Goal: Task Accomplishment & Management: Manage account settings

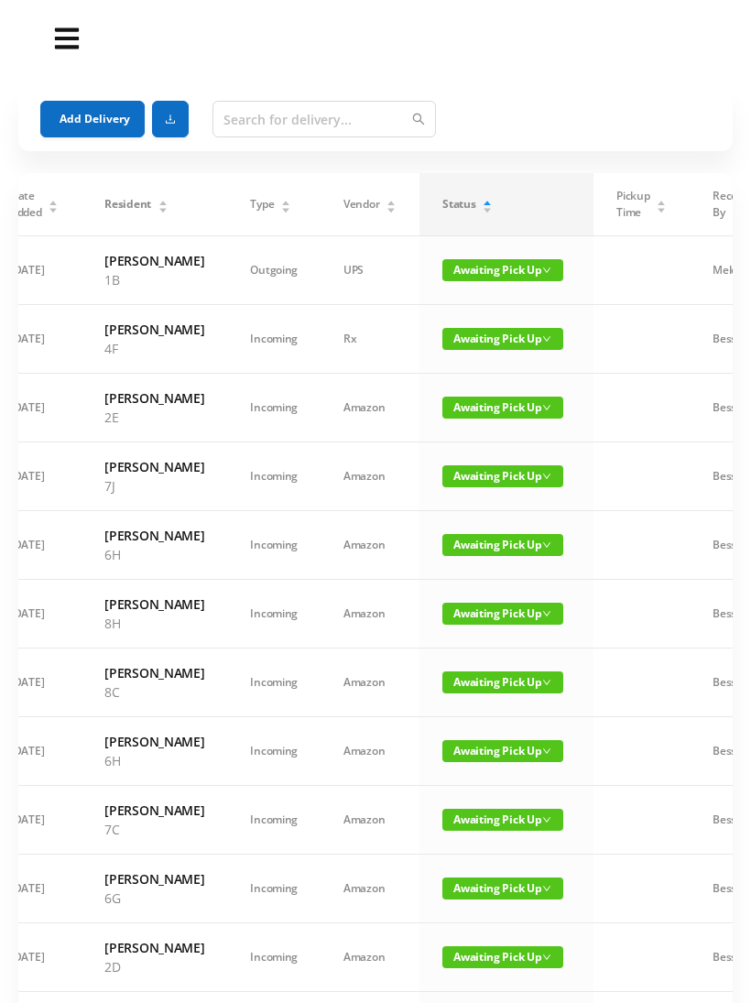
click at [491, 418] on span "Awaiting Pick Up" at bounding box center [502, 408] width 121 height 22
click at [472, 525] on link "Picked Up" at bounding box center [482, 519] width 119 height 29
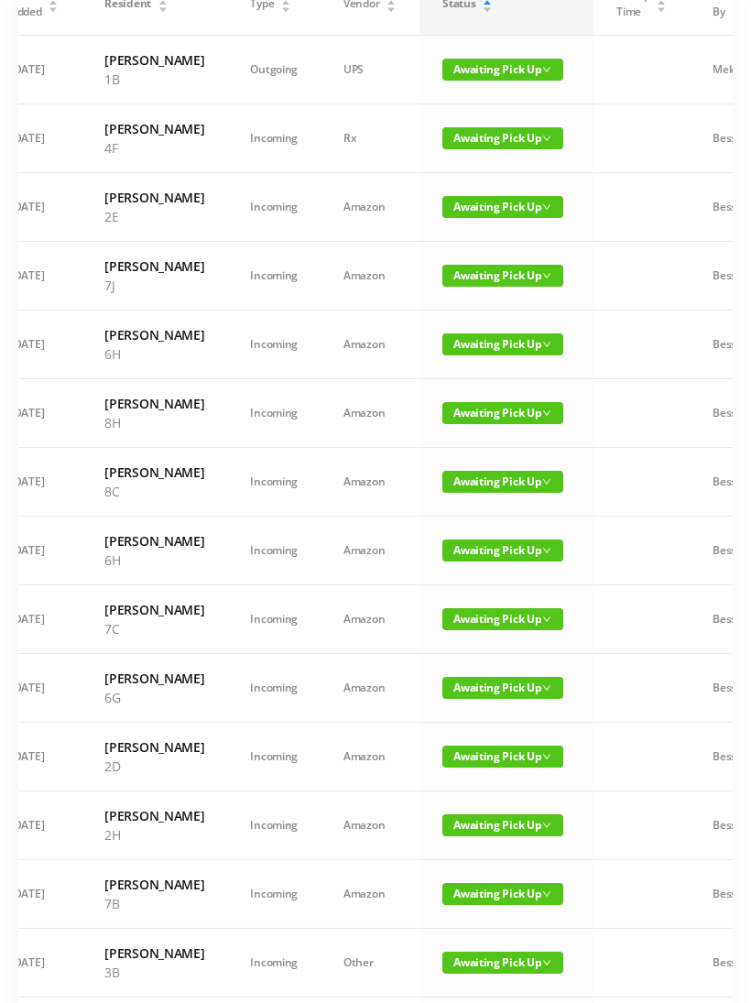
scroll to position [205, 0]
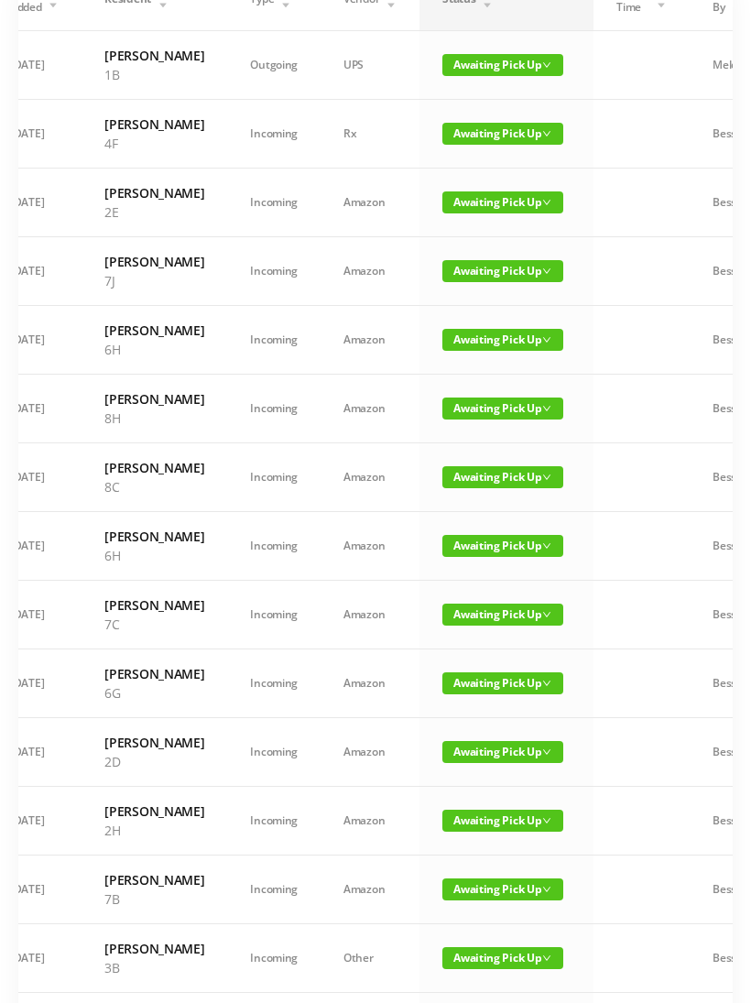
click at [479, 488] on span "Awaiting Pick Up" at bounding box center [502, 477] width 121 height 22
click at [468, 668] on link "Picked Up" at bounding box center [482, 666] width 119 height 29
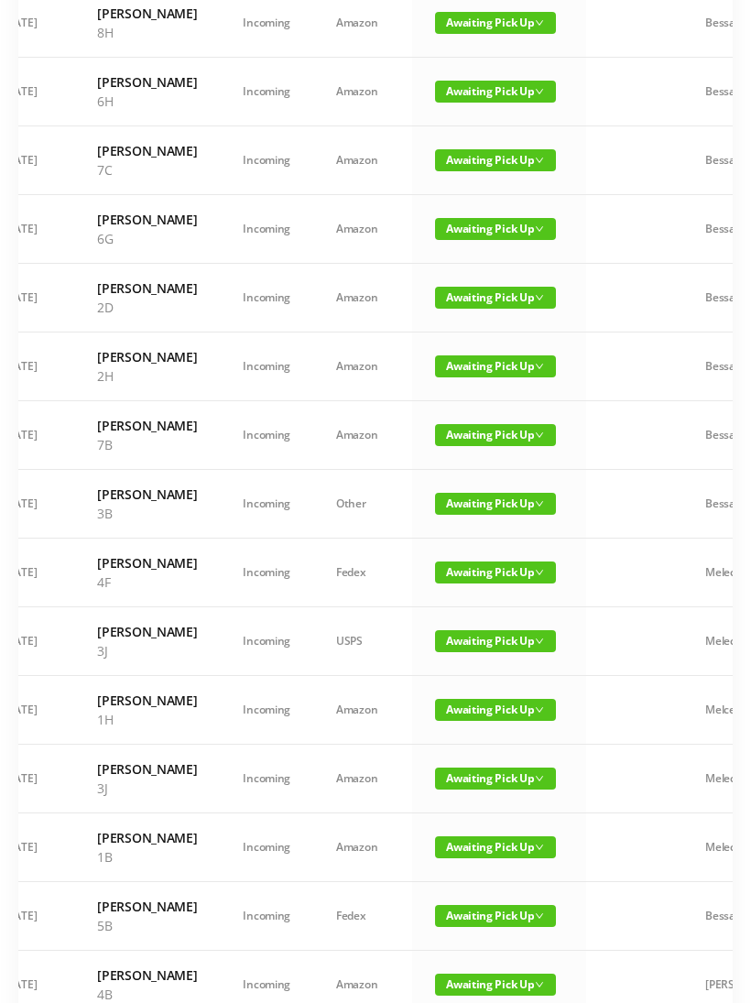
scroll to position [0, 36]
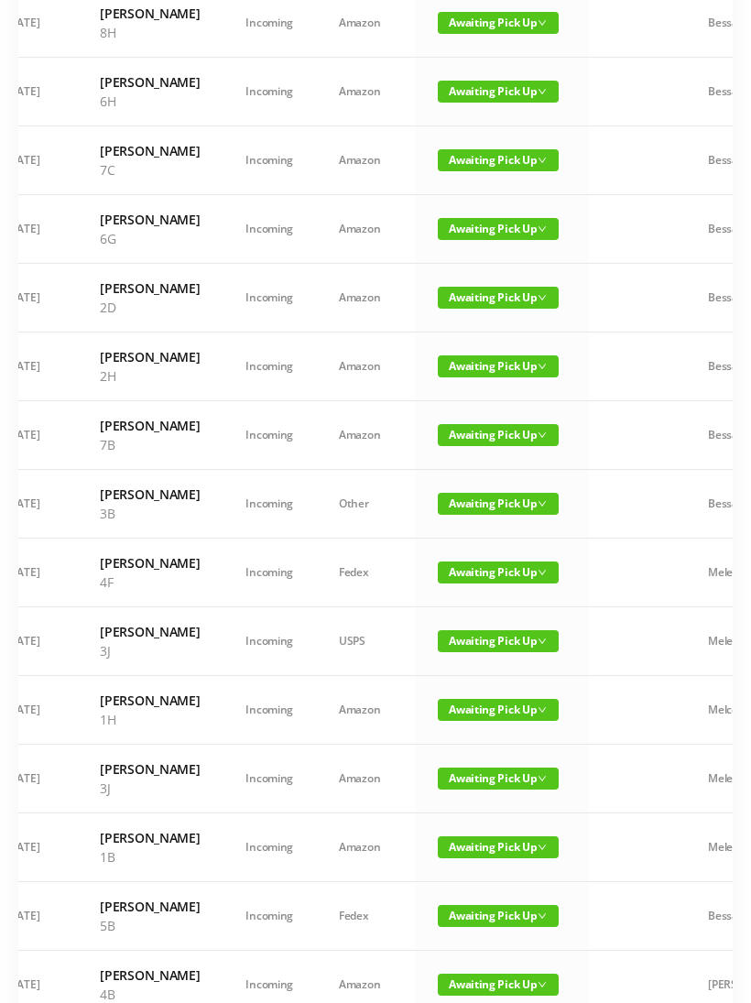
click at [484, 240] on span "Awaiting Pick Up" at bounding box center [498, 229] width 121 height 22
click at [466, 442] on link "Picked Up" at bounding box center [472, 437] width 119 height 29
click at [493, 446] on span "Awaiting Pick Up" at bounding box center [498, 435] width 121 height 22
click at [482, 707] on link "Picked Up" at bounding box center [481, 701] width 119 height 29
click at [485, 515] on span "Awaiting Pick Up" at bounding box center [498, 504] width 121 height 22
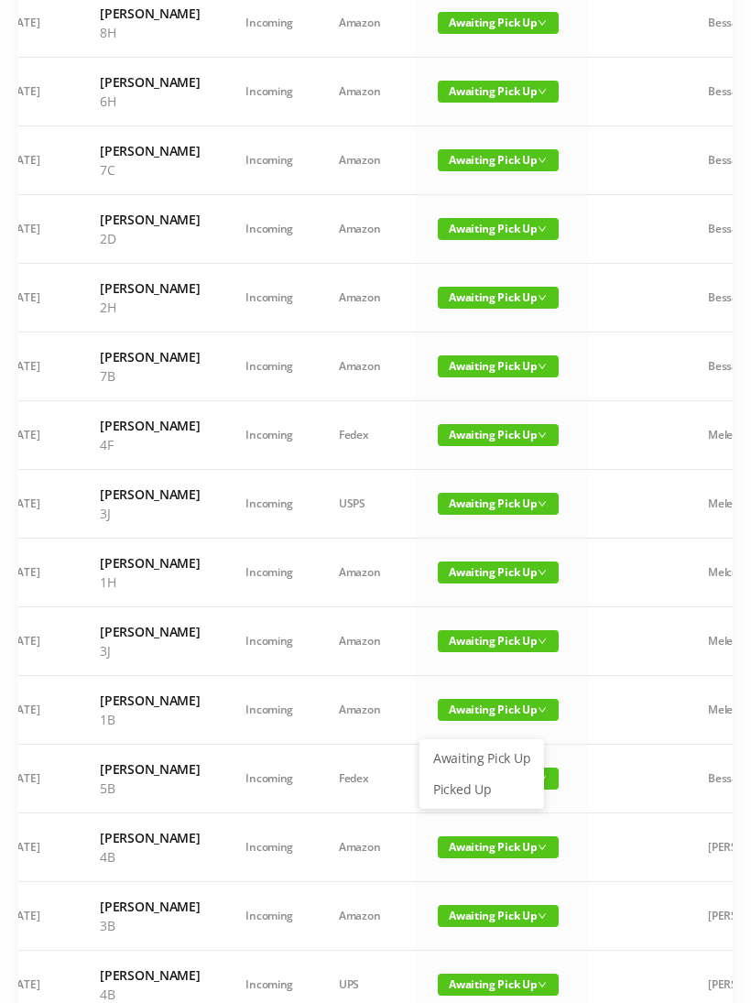
click at [485, 791] on link "Picked Up" at bounding box center [481, 789] width 119 height 29
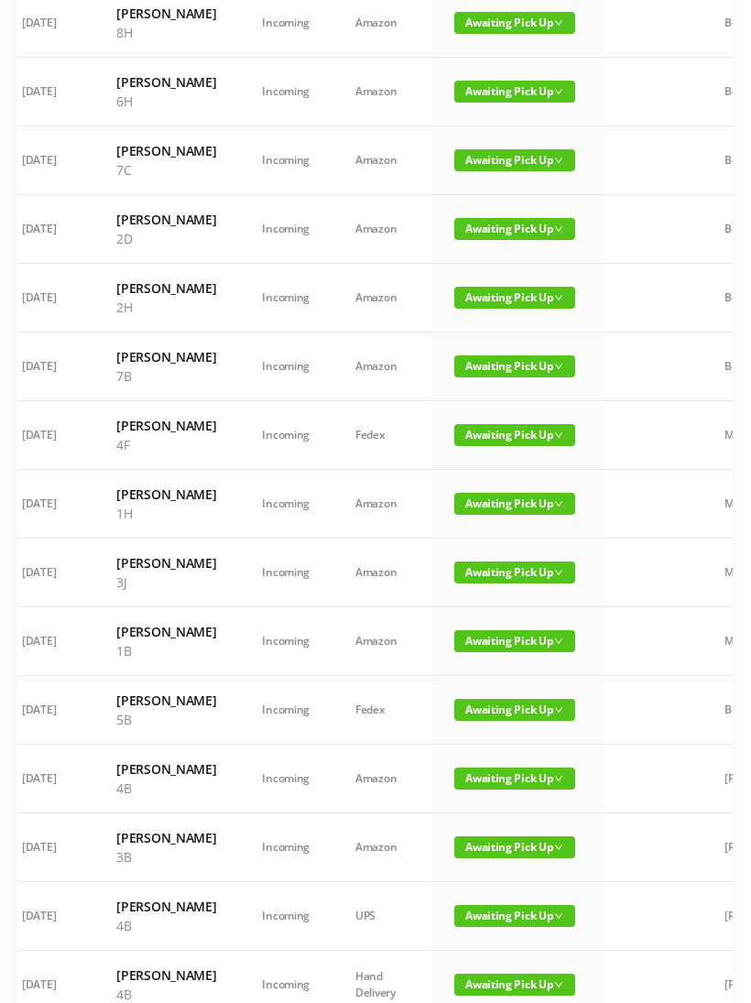
scroll to position [0, 18]
click at [485, 652] on span "Awaiting Pick Up" at bounding box center [515, 641] width 121 height 22
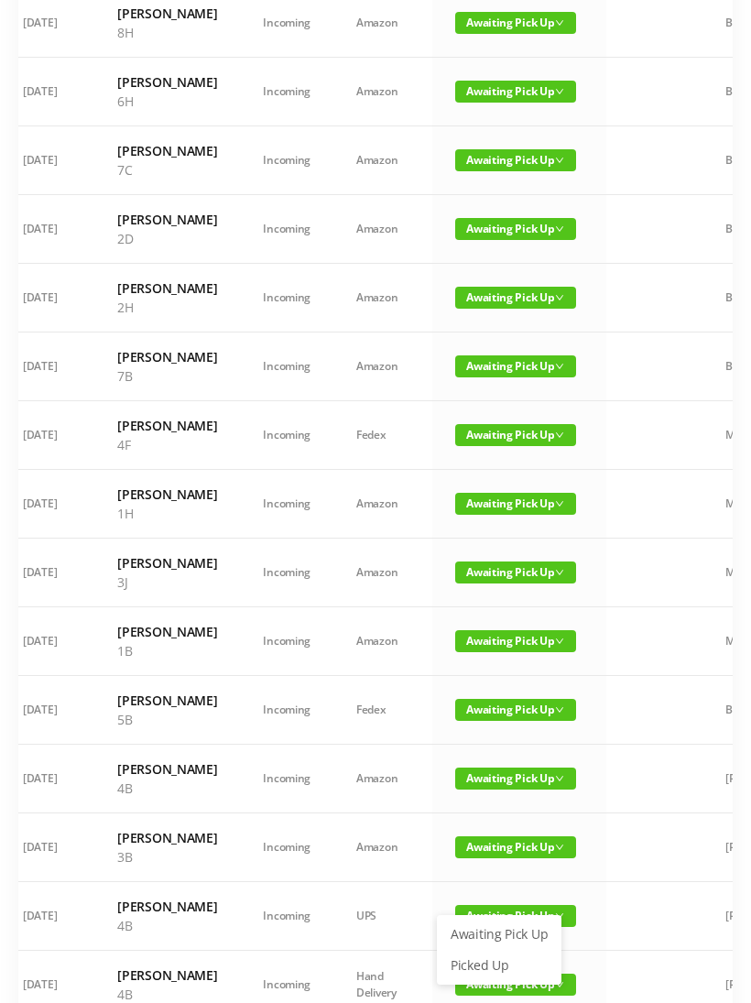
click at [494, 960] on link "Picked Up" at bounding box center [499, 965] width 119 height 29
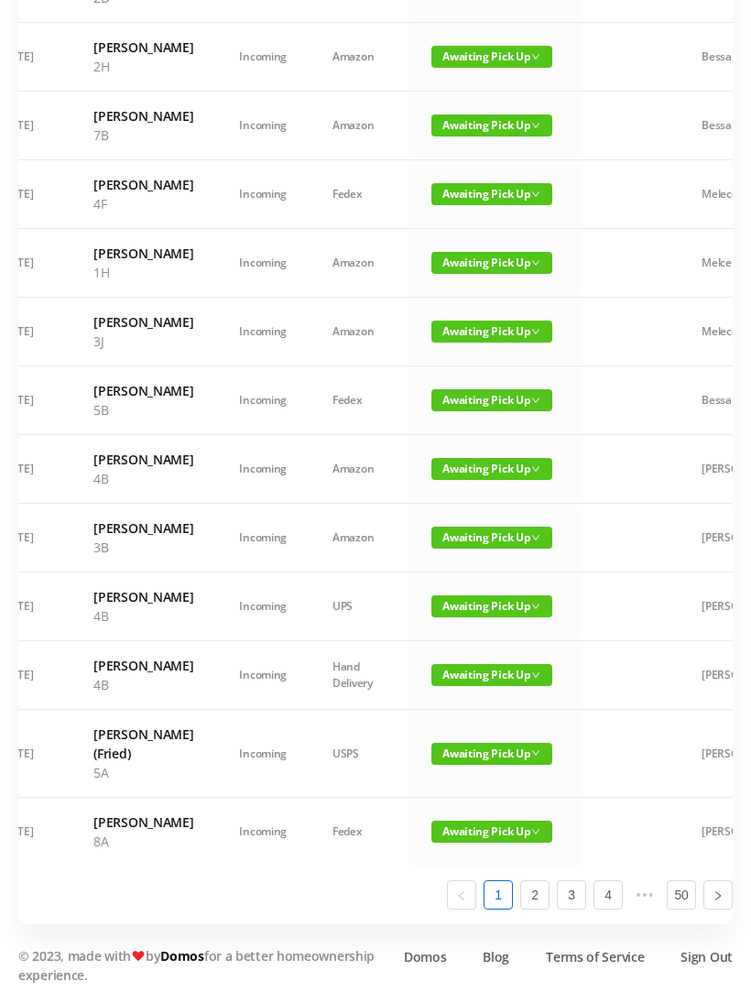
scroll to position [0, 24]
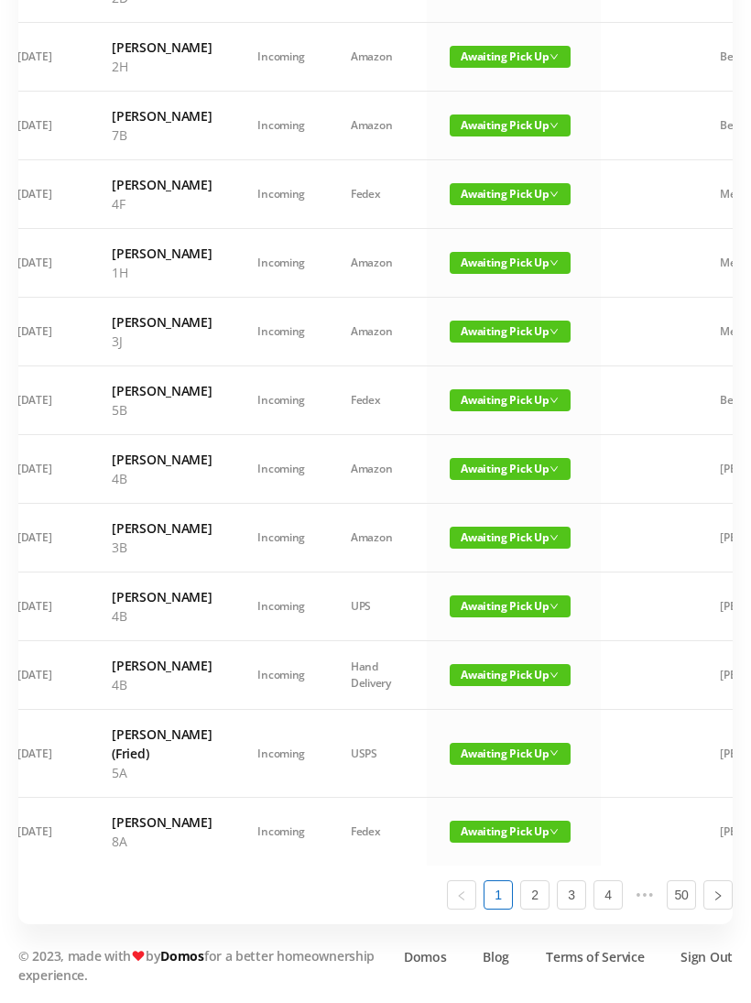
click at [489, 617] on span "Awaiting Pick Up" at bounding box center [510, 606] width 121 height 22
click at [480, 954] on link "Picked Up" at bounding box center [493, 968] width 119 height 29
click at [497, 686] on span "Awaiting Pick Up" at bounding box center [510, 675] width 121 height 22
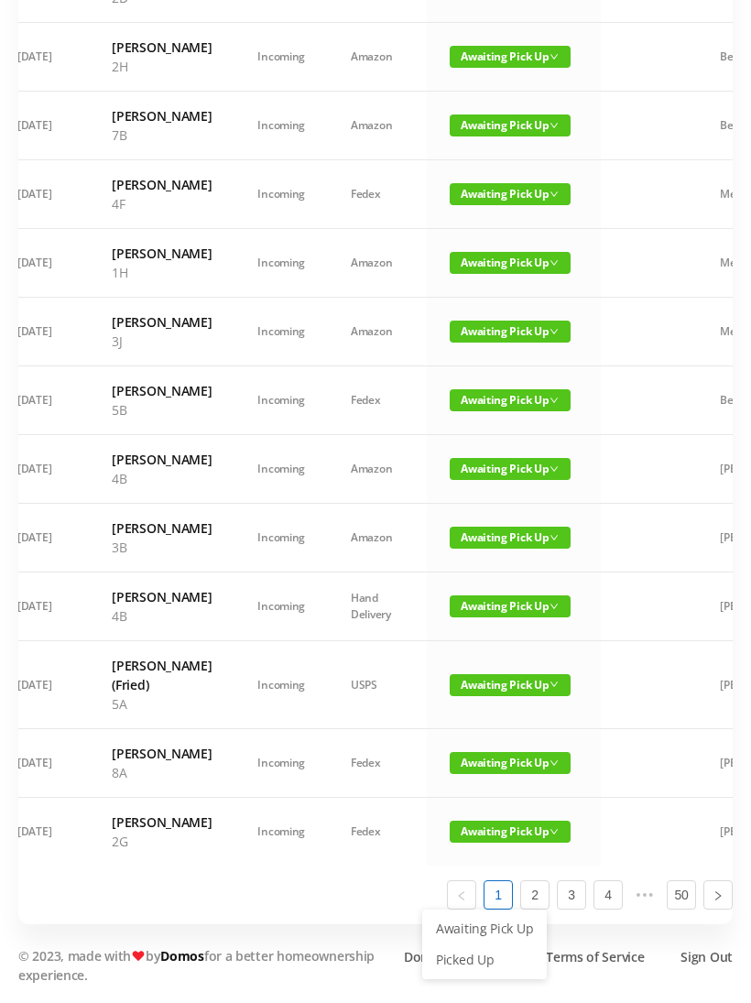
click at [499, 617] on span "Awaiting Pick Up" at bounding box center [510, 606] width 121 height 22
click at [503, 617] on span "Awaiting Pick Up" at bounding box center [510, 606] width 121 height 22
click at [487, 945] on link "Picked Up" at bounding box center [484, 959] width 119 height 29
click at [485, 696] on span "Awaiting Pick Up" at bounding box center [510, 685] width 121 height 22
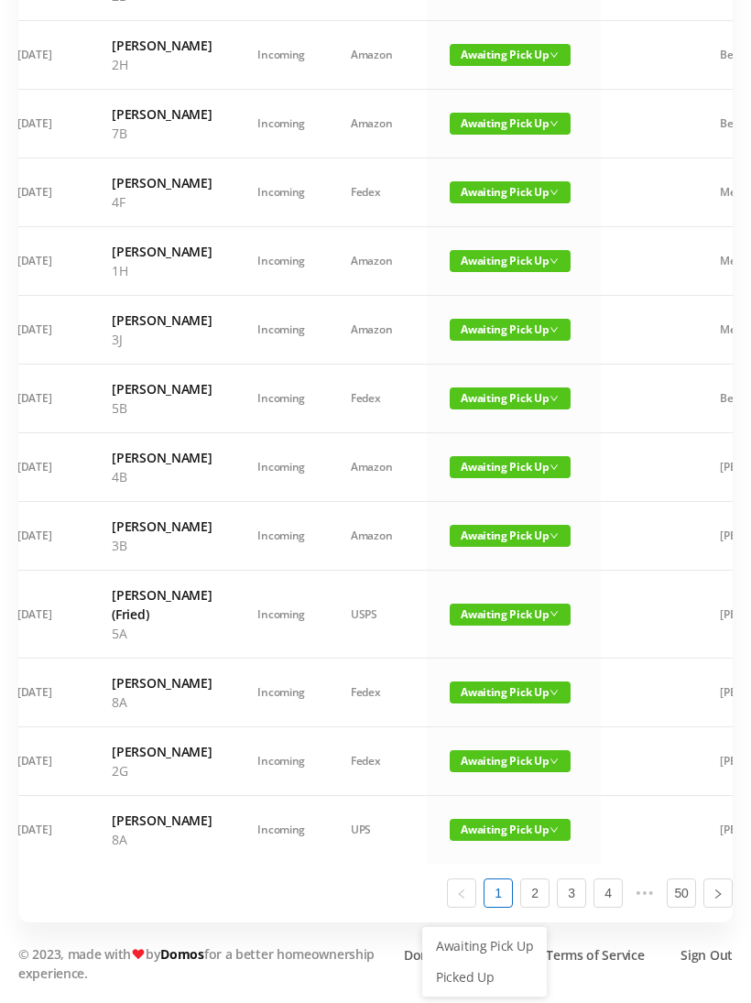
click at [484, 962] on link "Picked Up" at bounding box center [484, 976] width 119 height 29
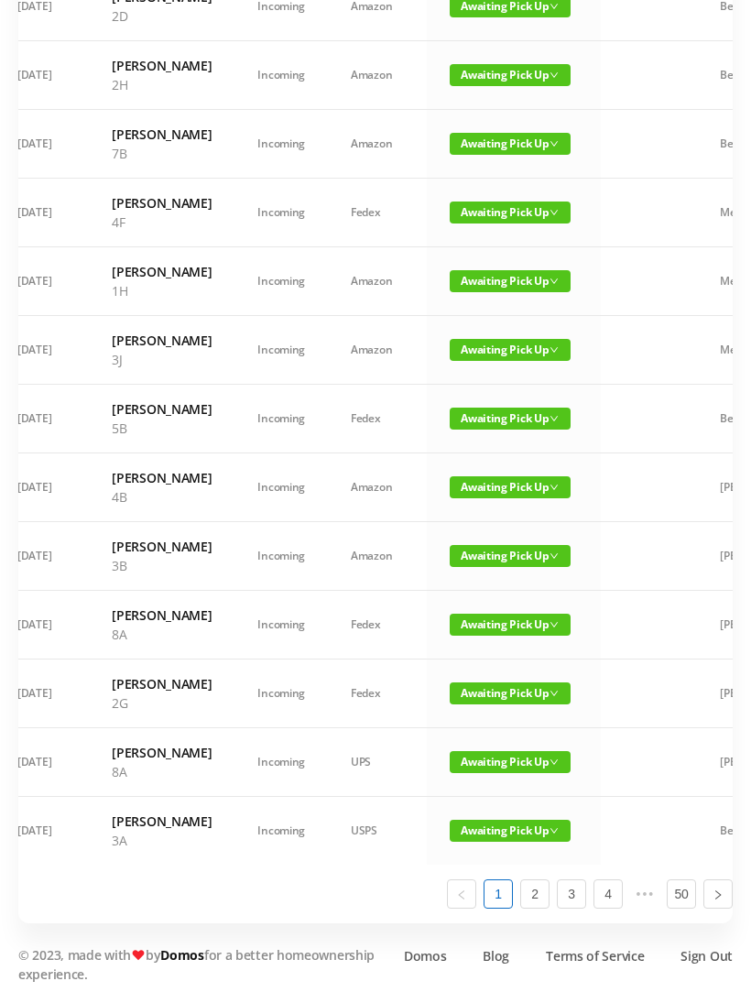
scroll to position [1070, 0]
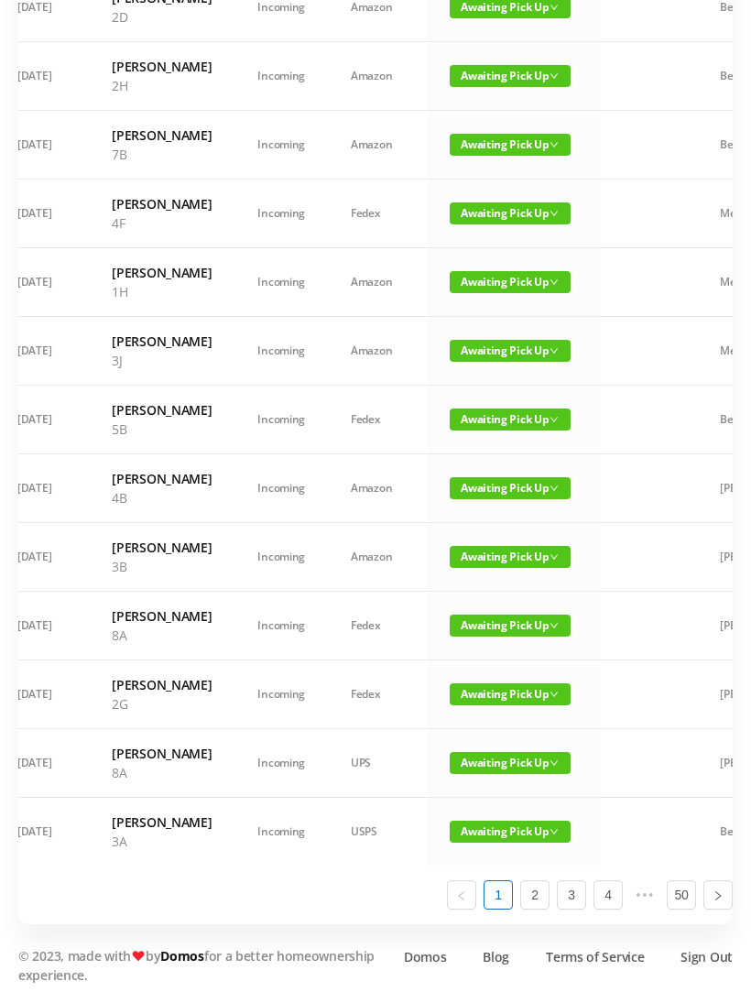
click at [484, 842] on span "Awaiting Pick Up" at bounding box center [510, 832] width 121 height 22
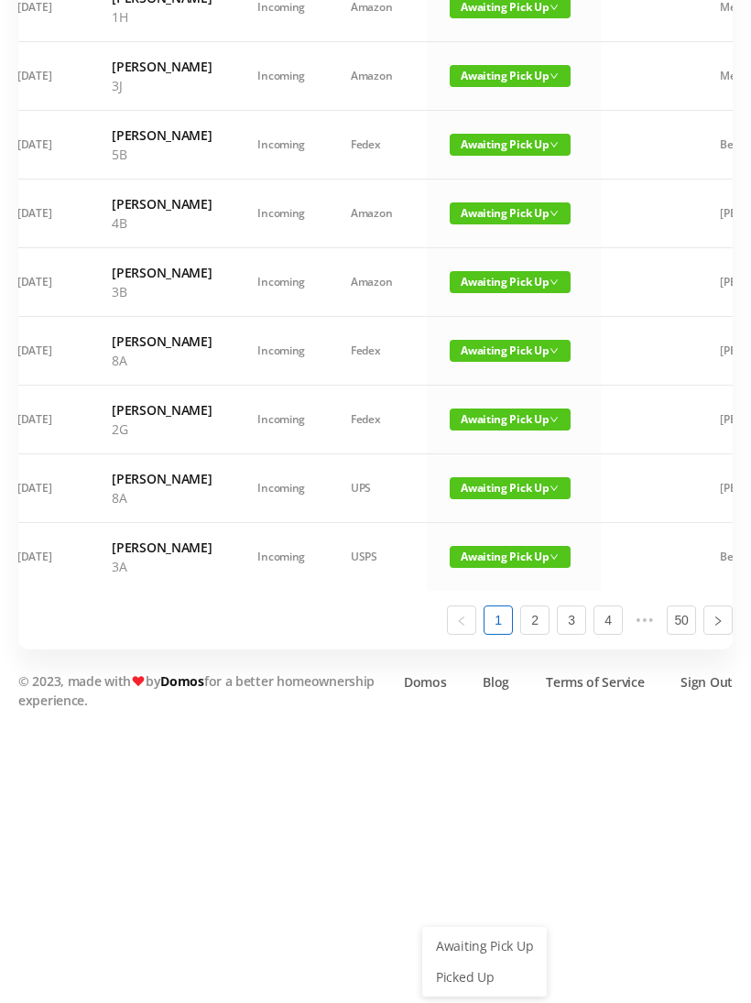
click at [477, 962] on link "Picked Up" at bounding box center [484, 976] width 119 height 29
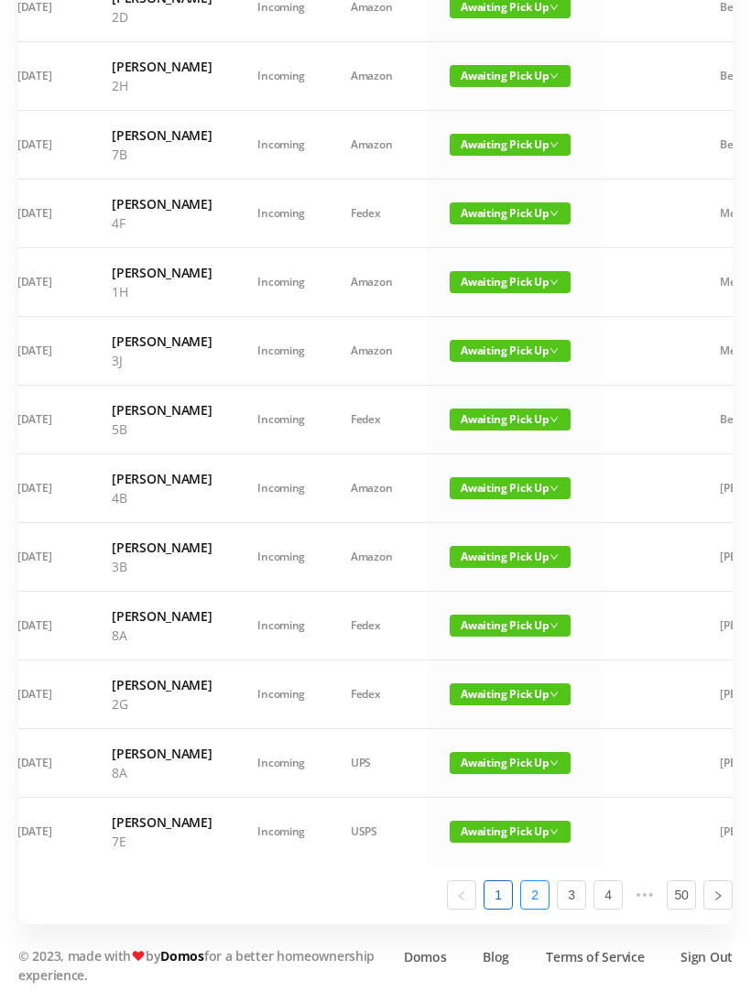
click at [543, 908] on link "2" at bounding box center [534, 894] width 27 height 27
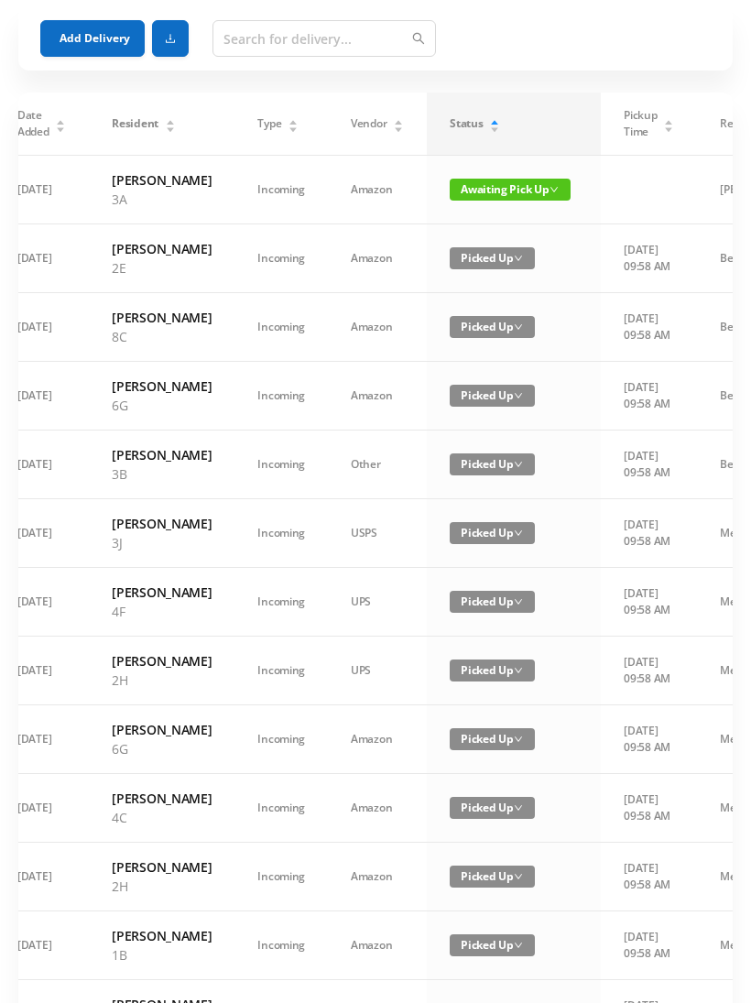
scroll to position [0, 0]
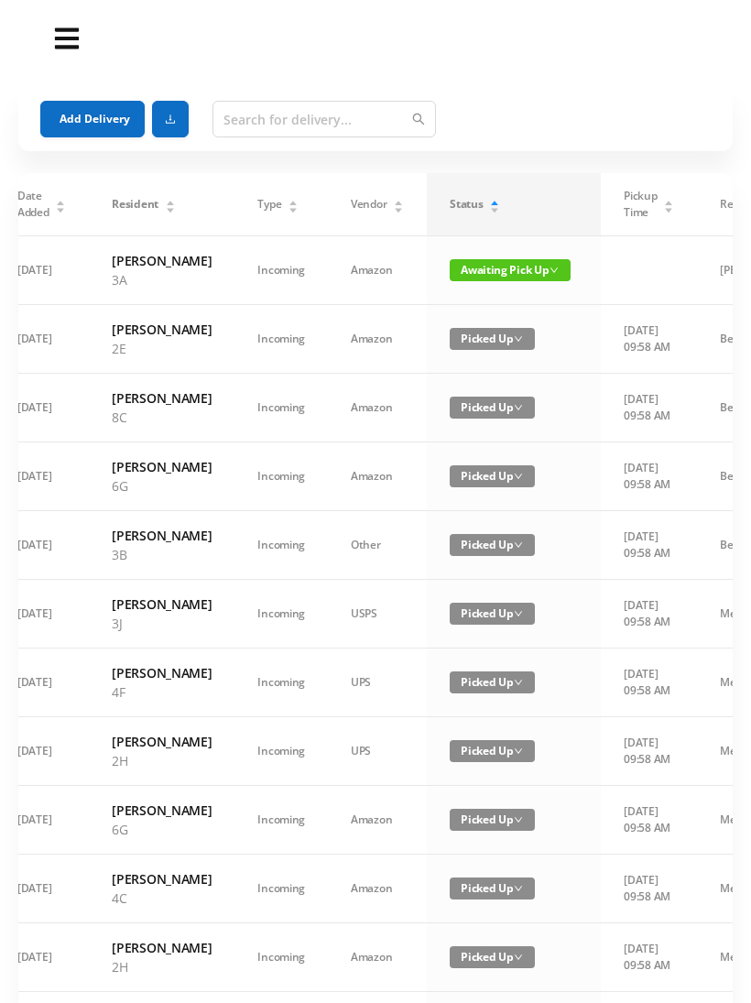
click at [492, 274] on span "Awaiting Pick Up" at bounding box center [510, 270] width 121 height 22
click at [483, 337] on link "Picked Up" at bounding box center [489, 335] width 119 height 29
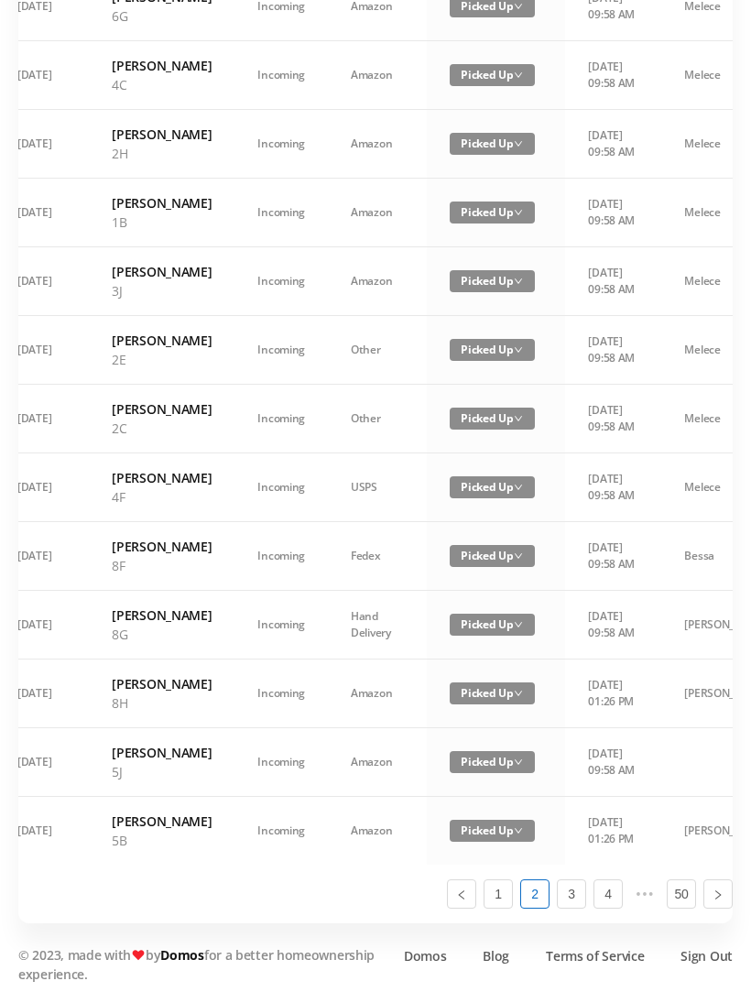
scroll to position [1095, 0]
click at [498, 908] on link "1" at bounding box center [497, 894] width 27 height 27
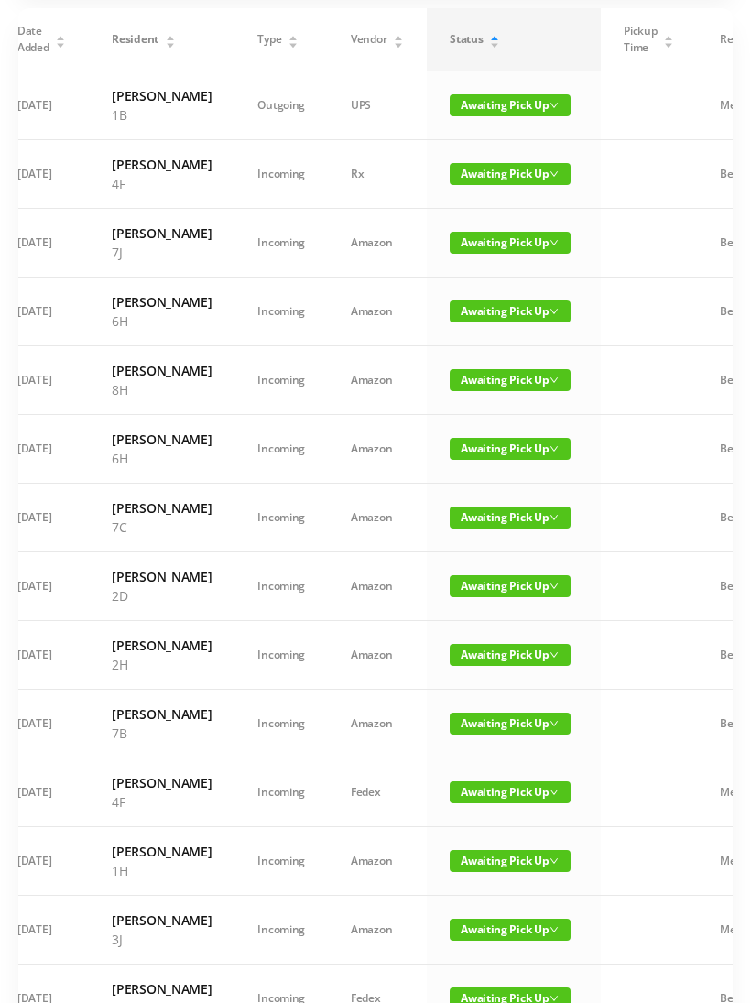
scroll to position [0, 0]
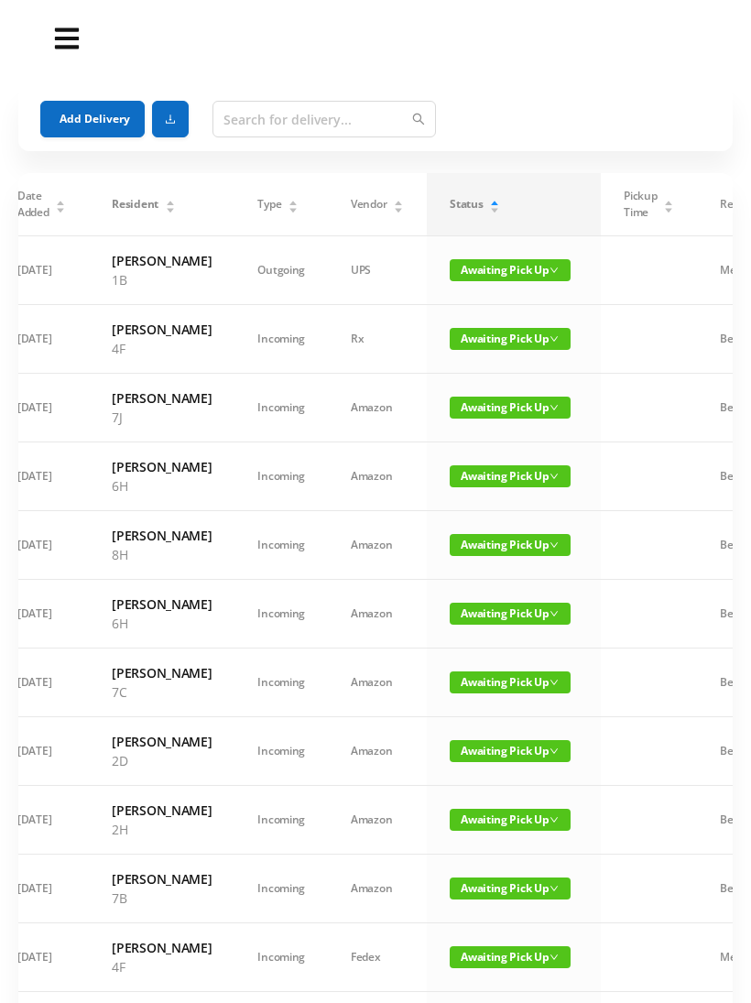
click at [105, 119] on button "Add Delivery" at bounding box center [92, 119] width 104 height 37
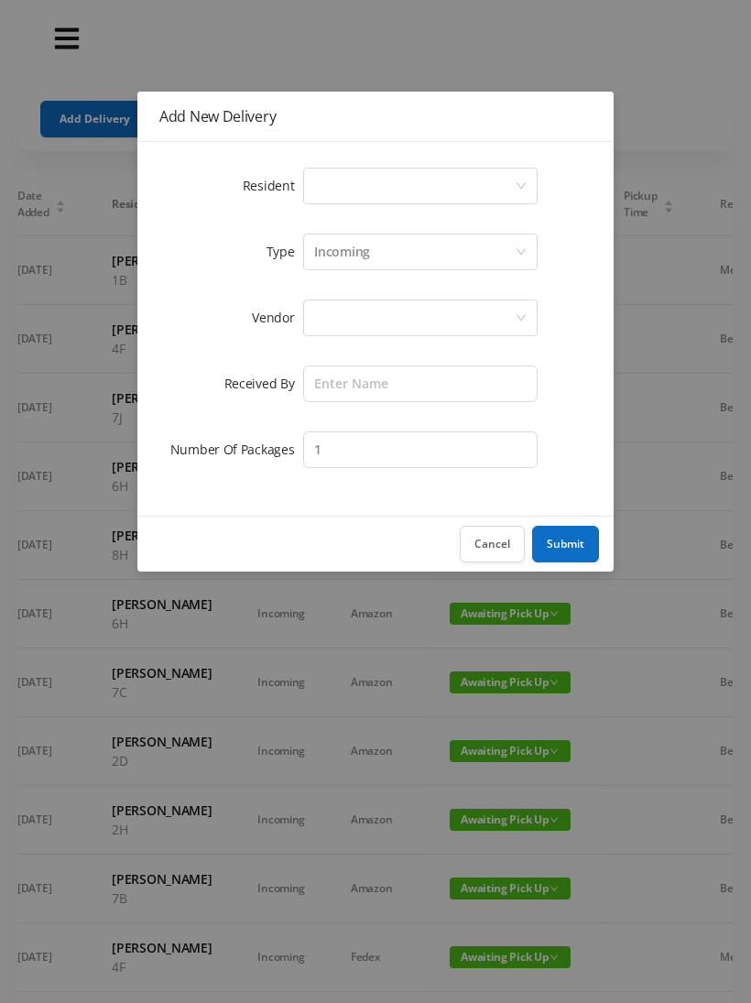
click at [375, 198] on div "Select a person" at bounding box center [414, 185] width 201 height 35
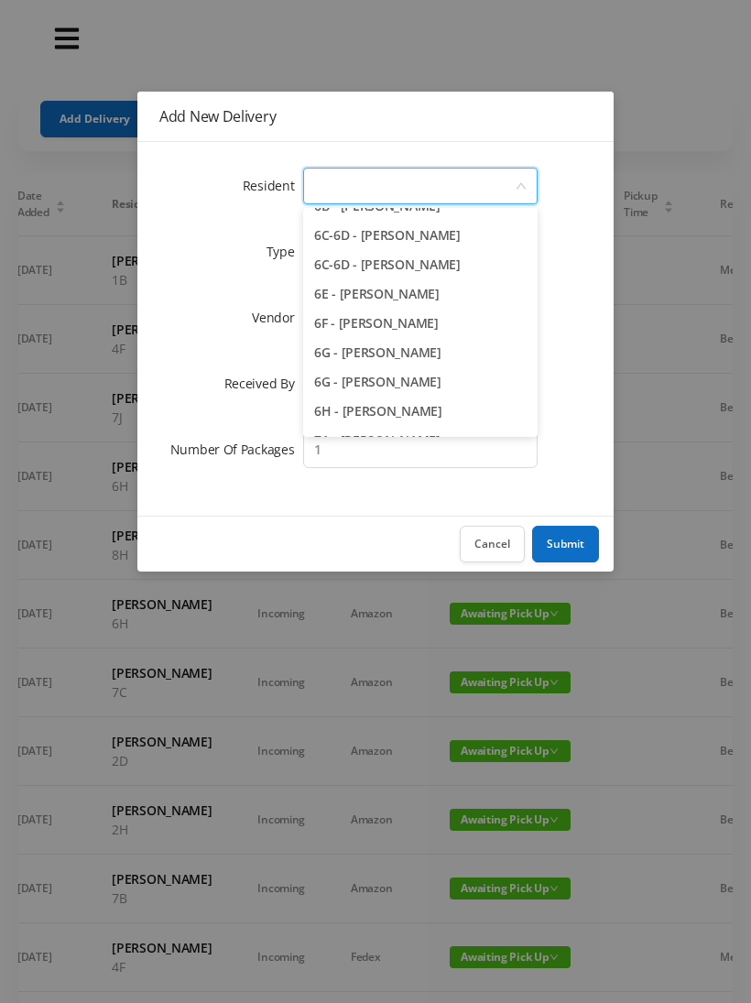
scroll to position [1898, 0]
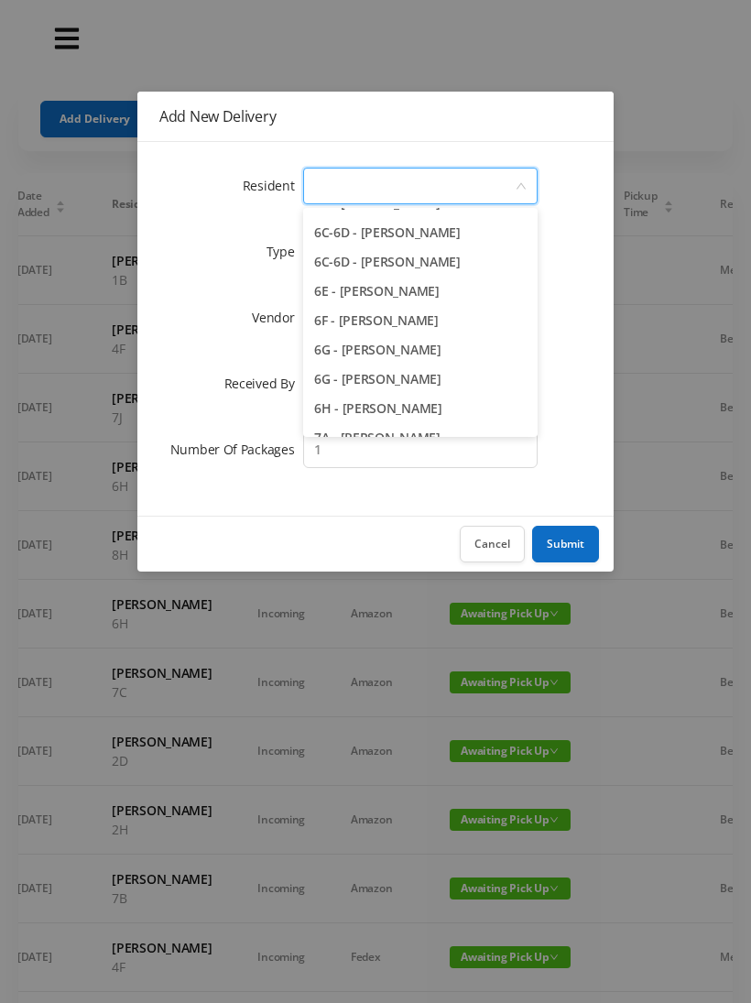
click at [466, 353] on li "6G - [PERSON_NAME]" at bounding box center [420, 349] width 234 height 29
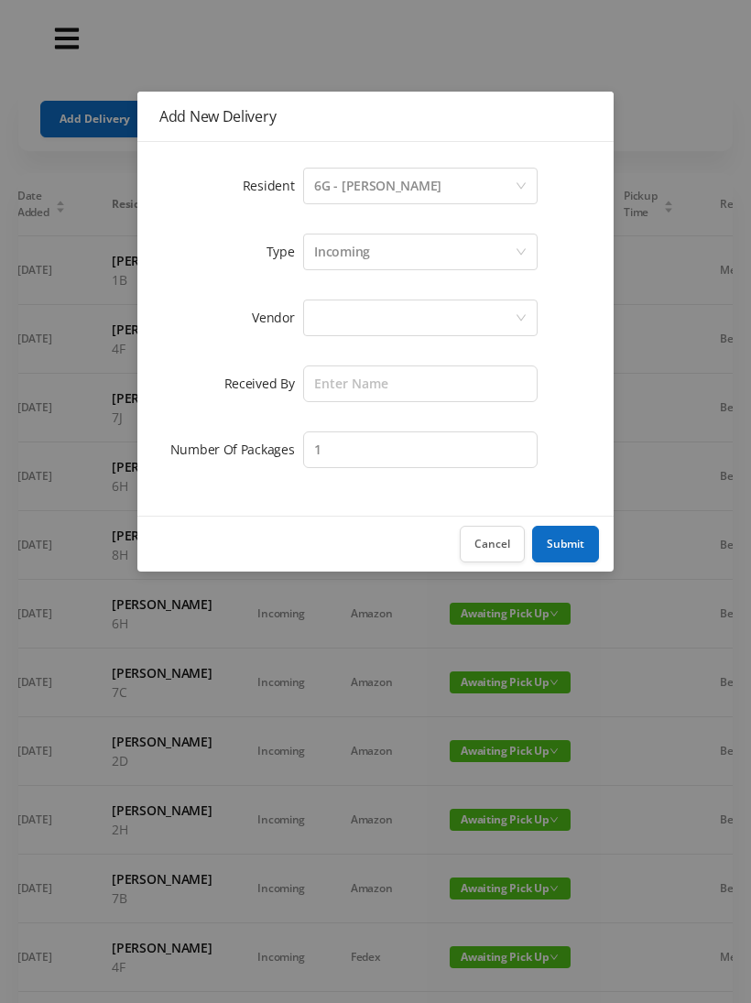
click at [379, 253] on div "Incoming" at bounding box center [414, 251] width 201 height 35
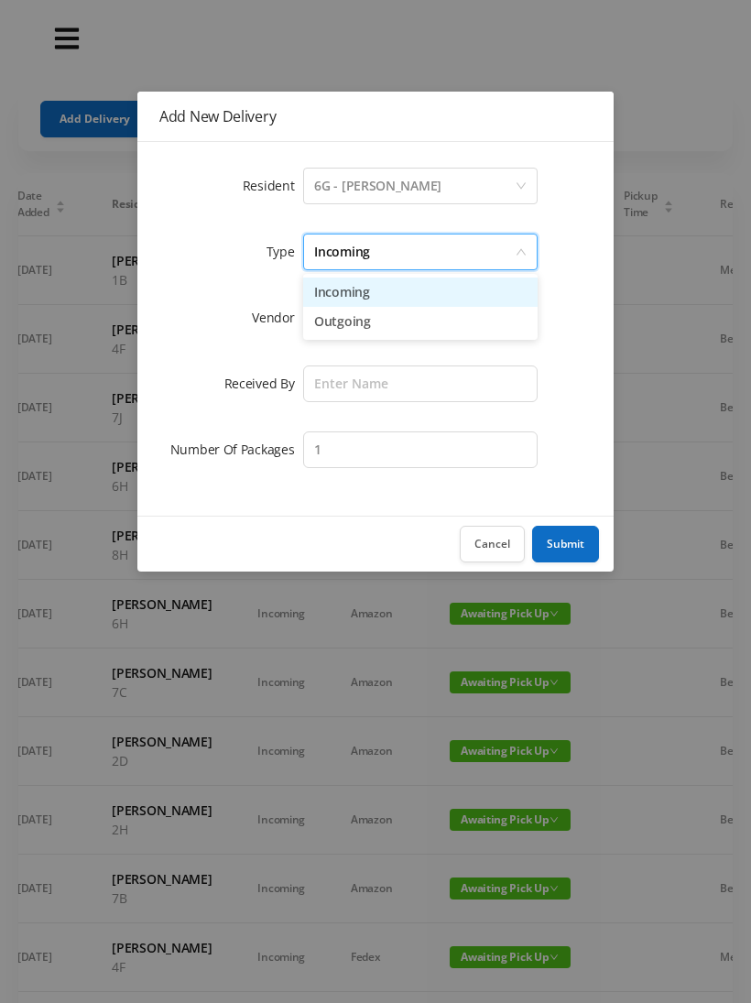
click at [369, 298] on li "Incoming" at bounding box center [420, 291] width 234 height 29
click at [359, 323] on div at bounding box center [414, 317] width 201 height 35
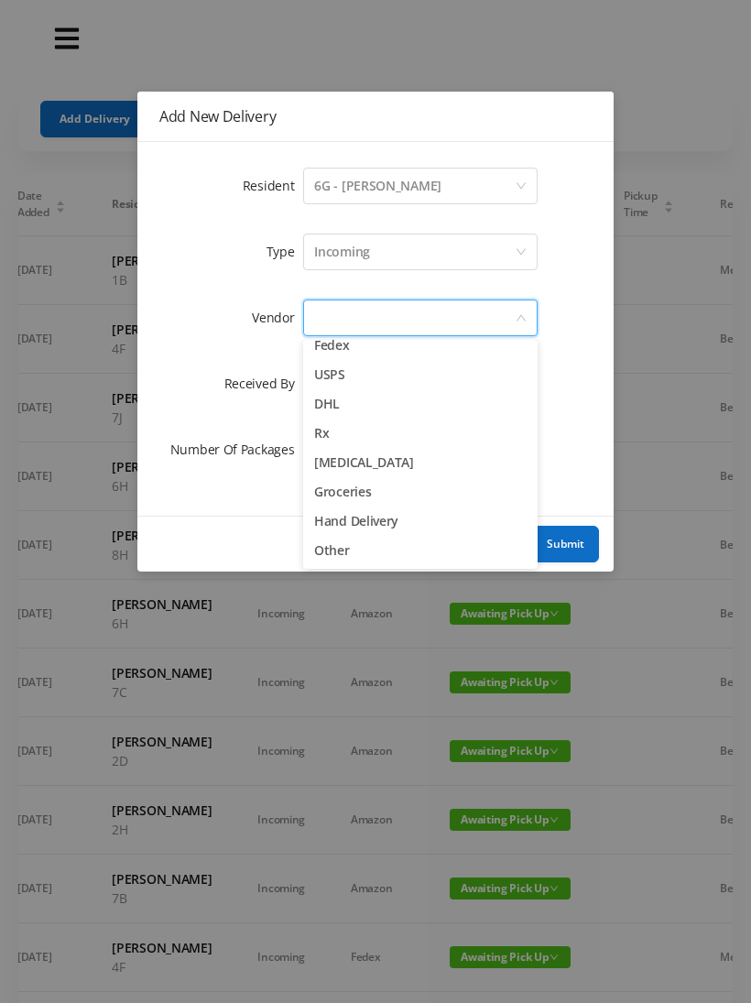
scroll to position [71, 0]
click at [336, 552] on li "Other" at bounding box center [420, 550] width 234 height 29
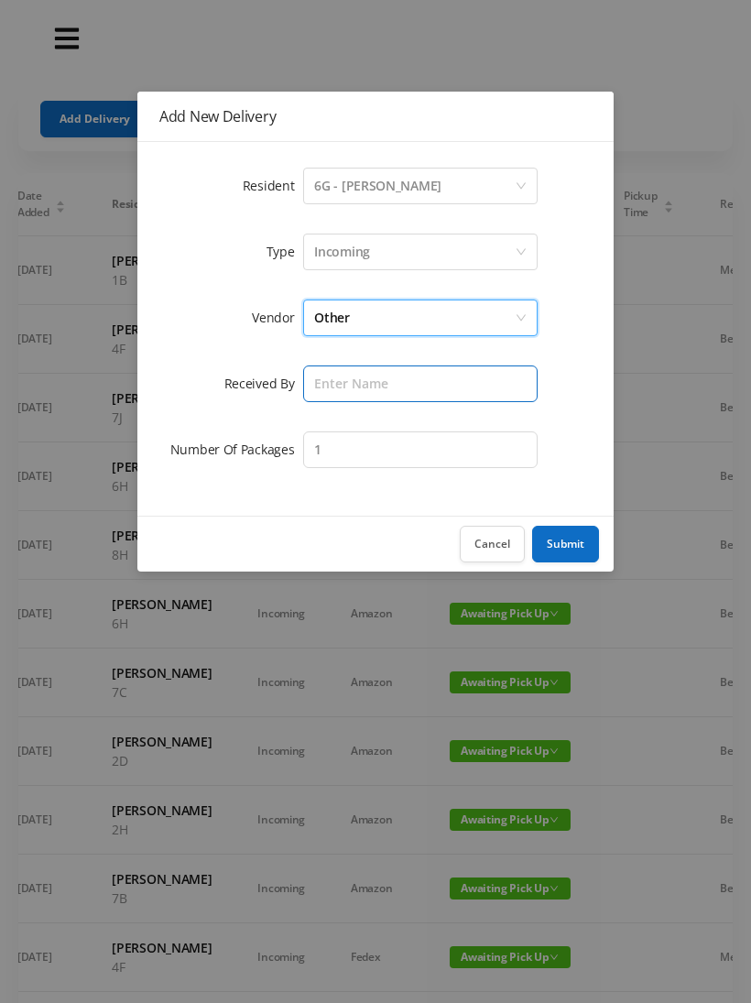
click at [368, 388] on input "text" at bounding box center [420, 383] width 234 height 37
type input "Melece"
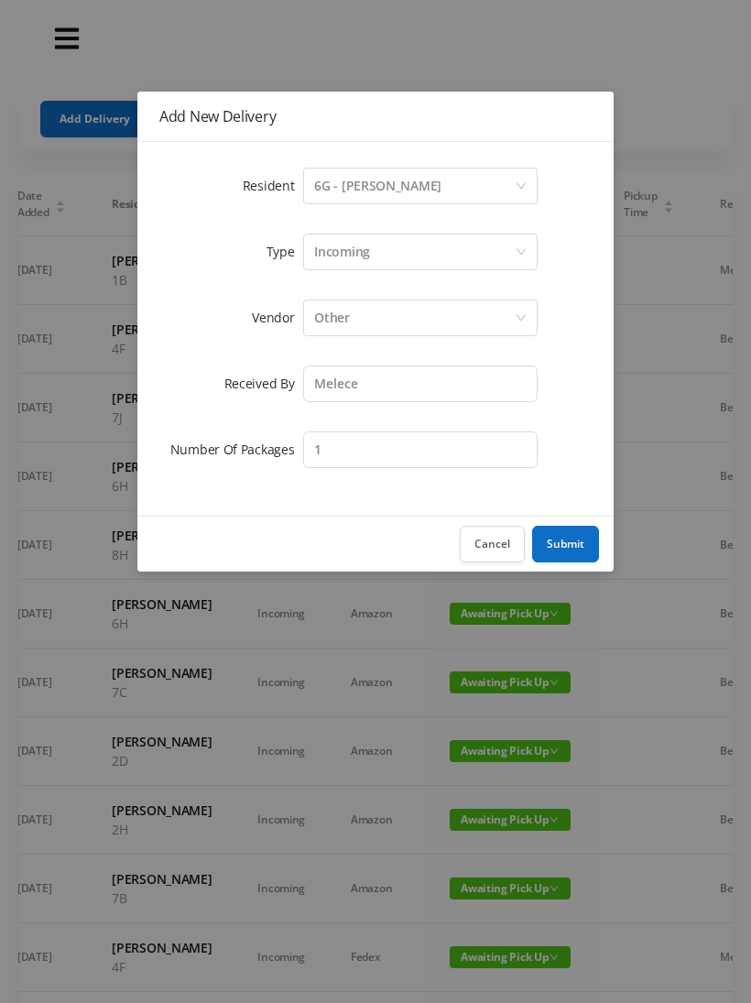
click at [581, 538] on button "Submit" at bounding box center [565, 544] width 67 height 37
